Goal: Find specific page/section: Find specific page/section

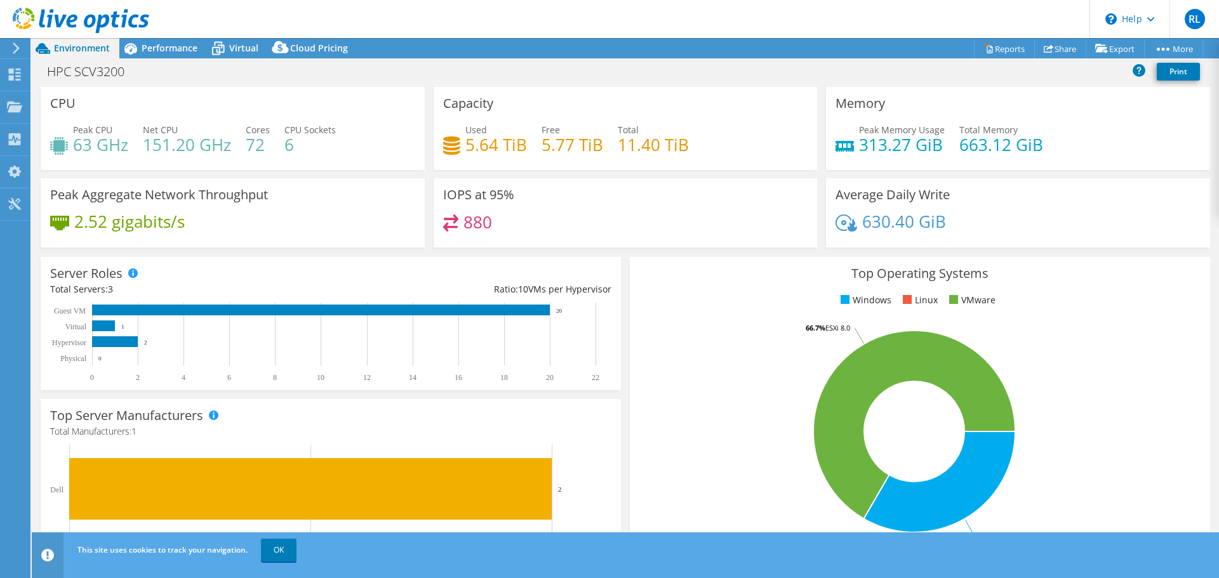
select select "USEast"
select select "USD"
click at [241, 48] on span "Virtual" at bounding box center [243, 48] width 29 height 12
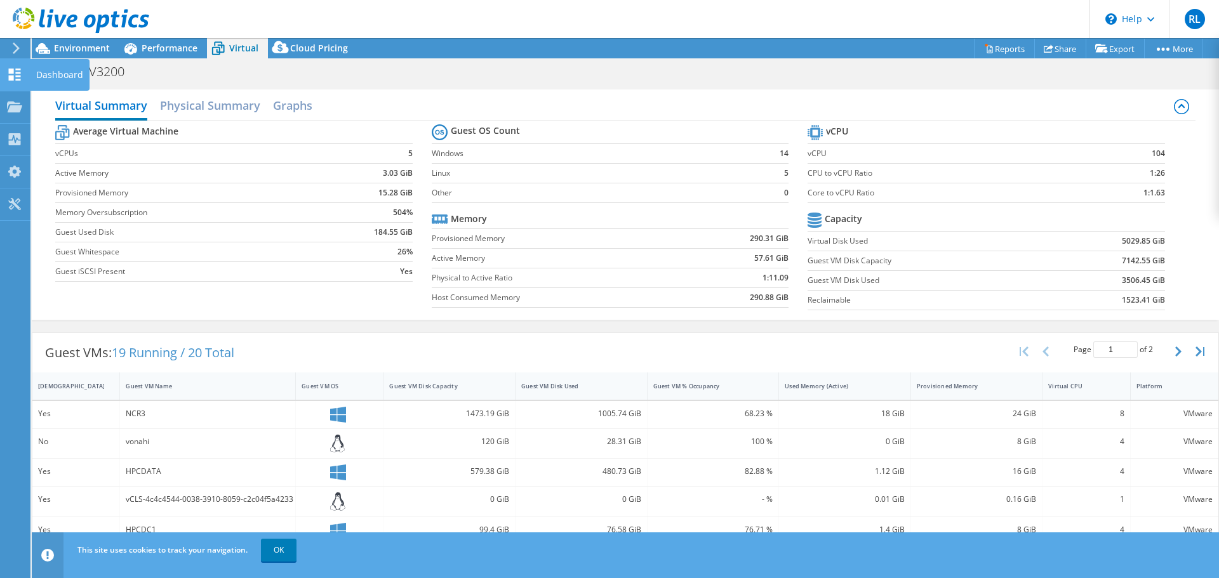
click at [45, 77] on div "Dashboard" at bounding box center [60, 75] width 60 height 32
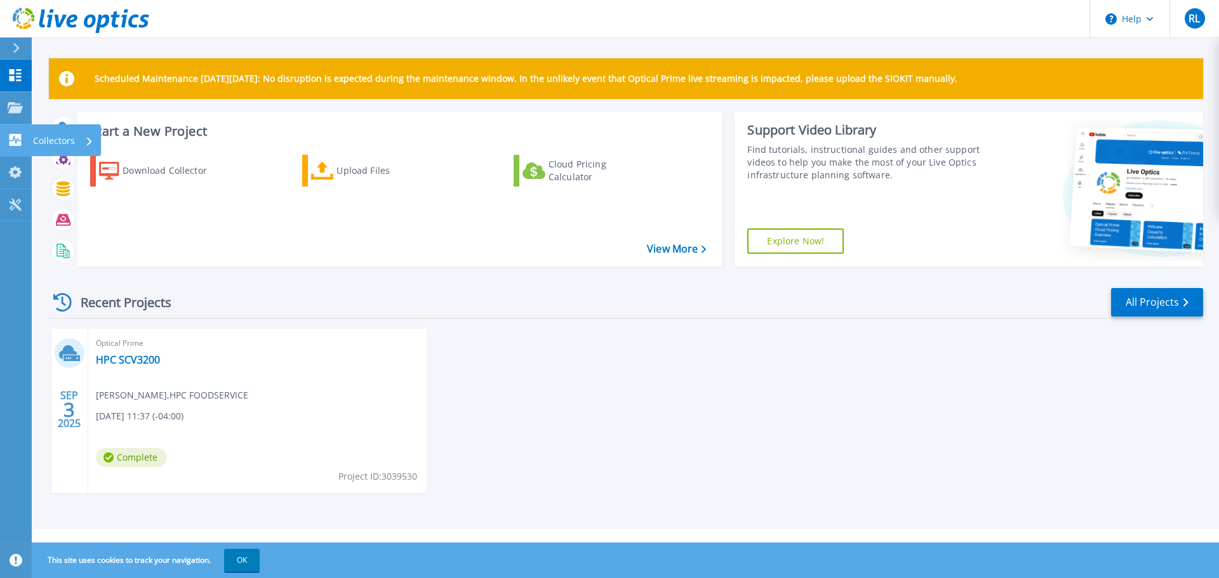
click at [41, 143] on p "Collectors" at bounding box center [54, 140] width 42 height 33
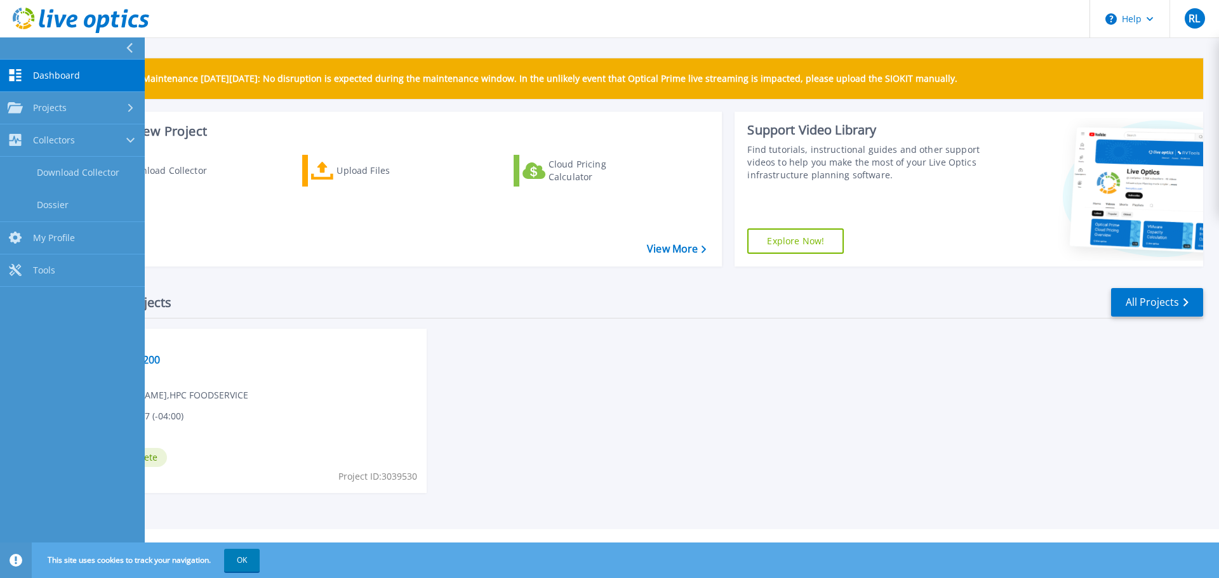
click at [685, 361] on div "[DATE] Optical Prime HPC SCV3200 [PERSON_NAME] , HPC FOODSERVICE [DATE] 11:37 (…" at bounding box center [621, 424] width 1164 height 190
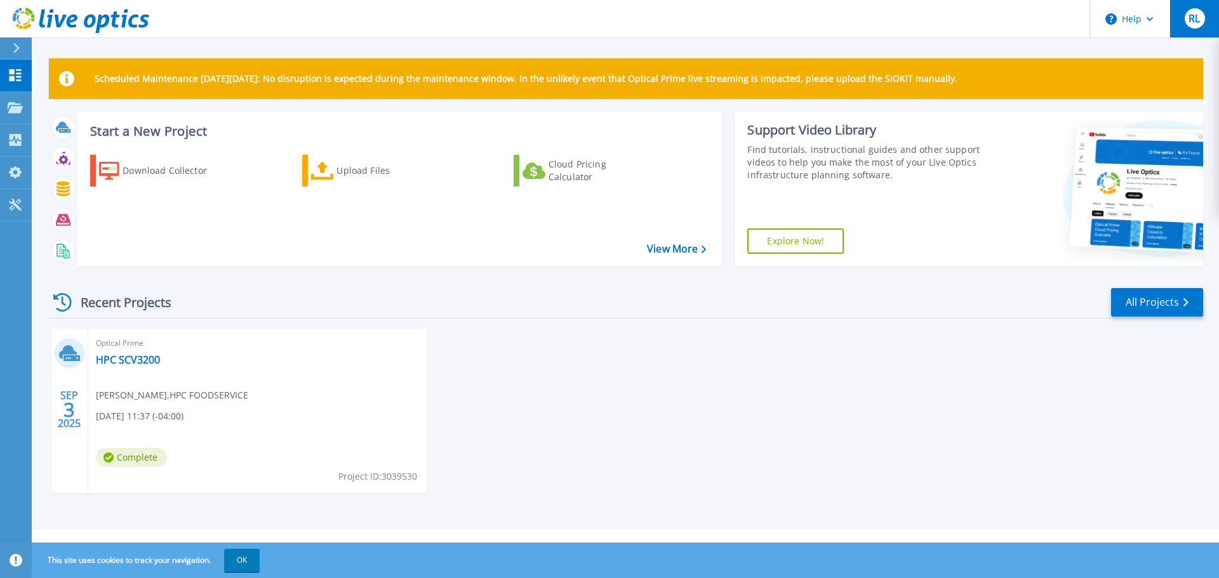
click at [1189, 13] on span "RL" at bounding box center [1193, 18] width 11 height 10
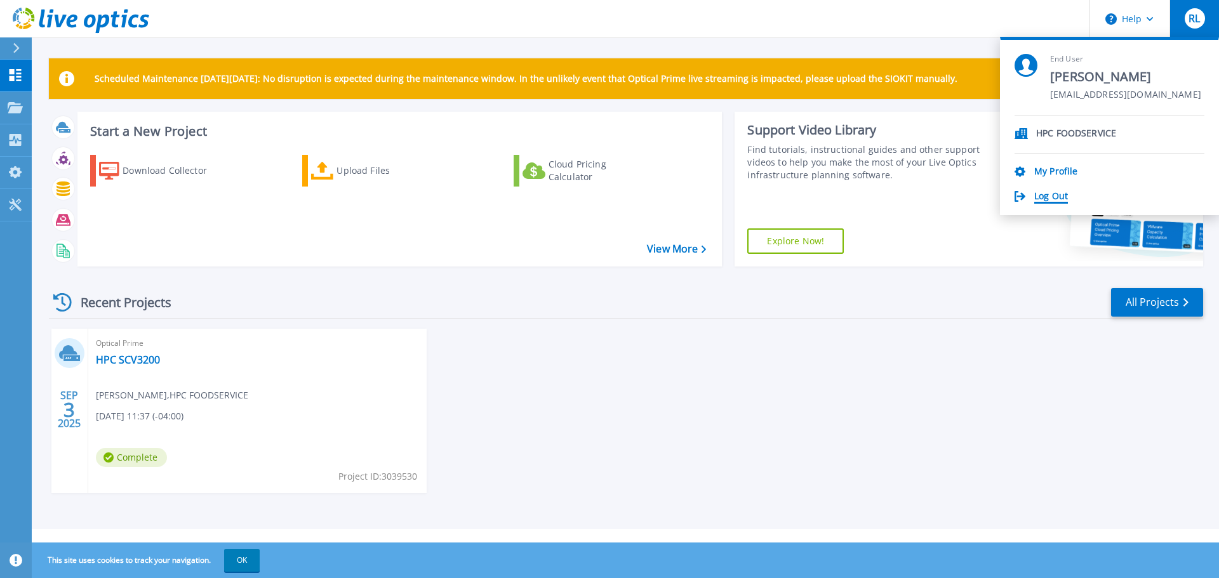
click at [1045, 194] on link "Log Out" at bounding box center [1051, 197] width 34 height 12
